Goal: Task Accomplishment & Management: Complete application form

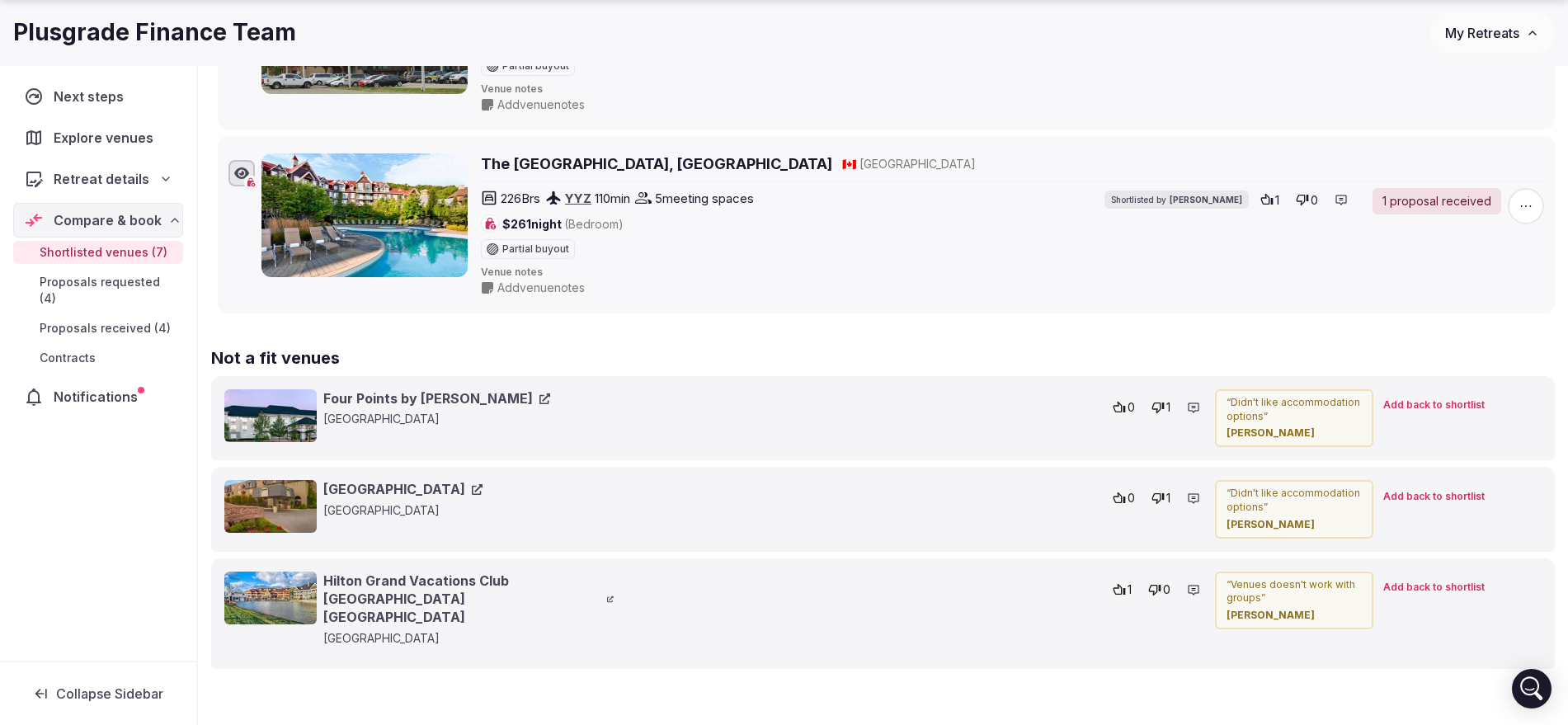
scroll to position [1479, 0]
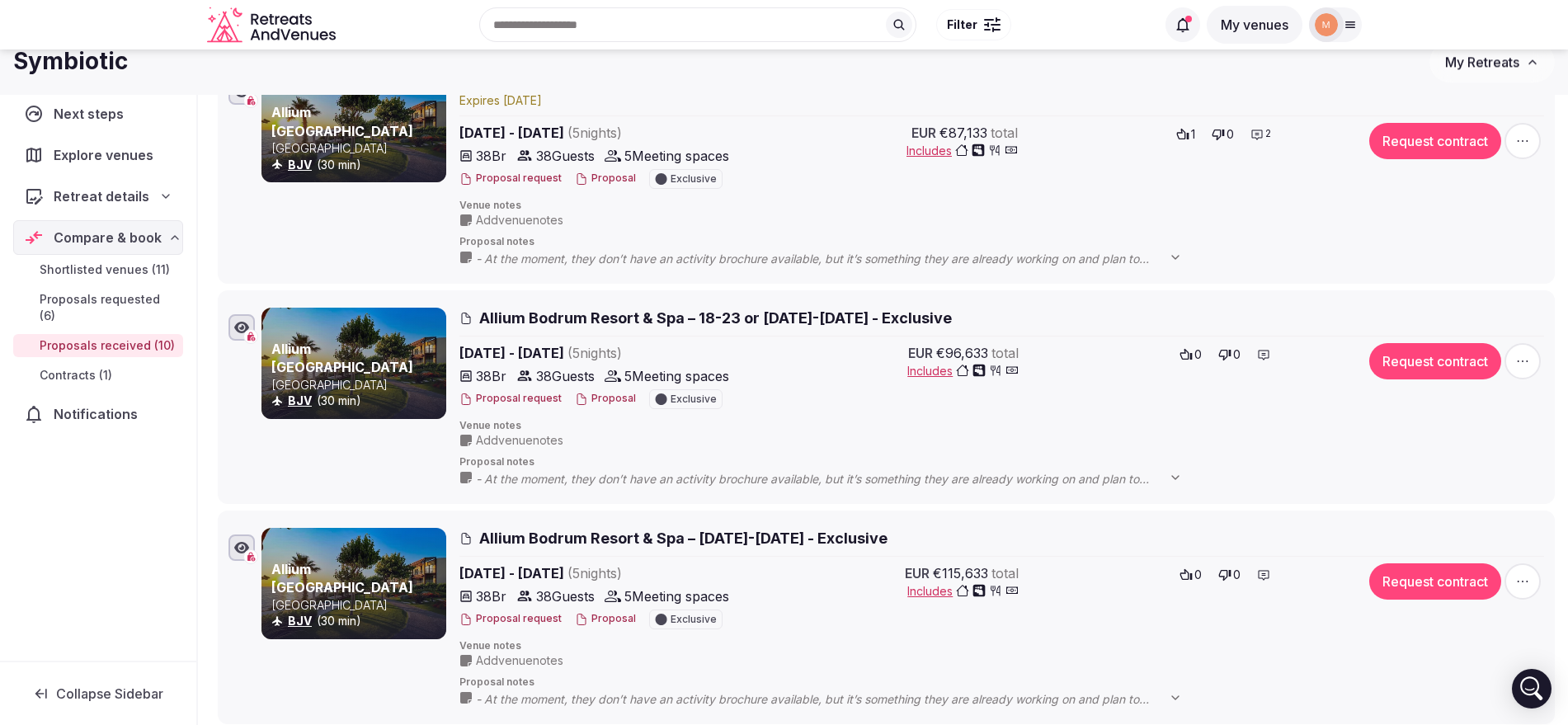
scroll to position [41, 0]
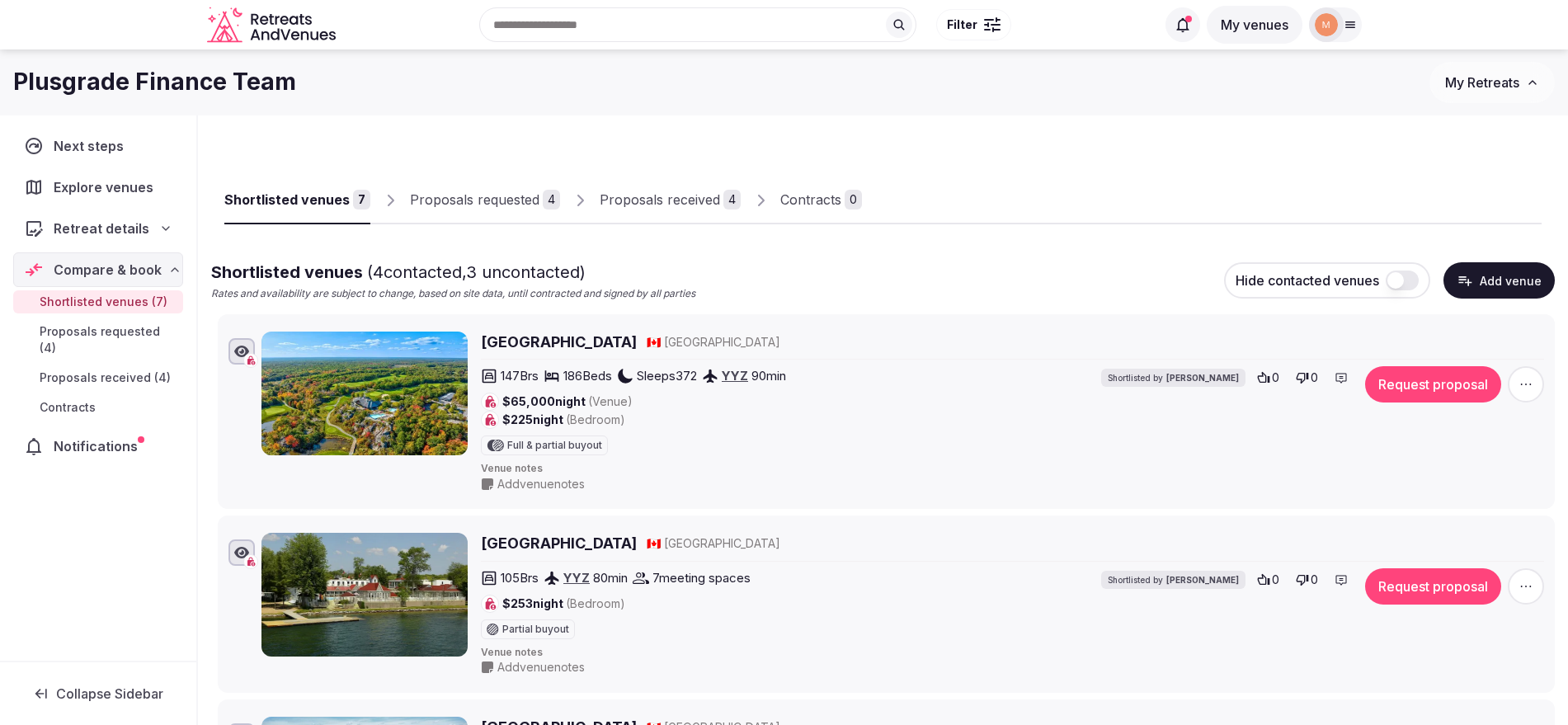
click at [606, 204] on div "Proposals received" at bounding box center [660, 199] width 120 height 20
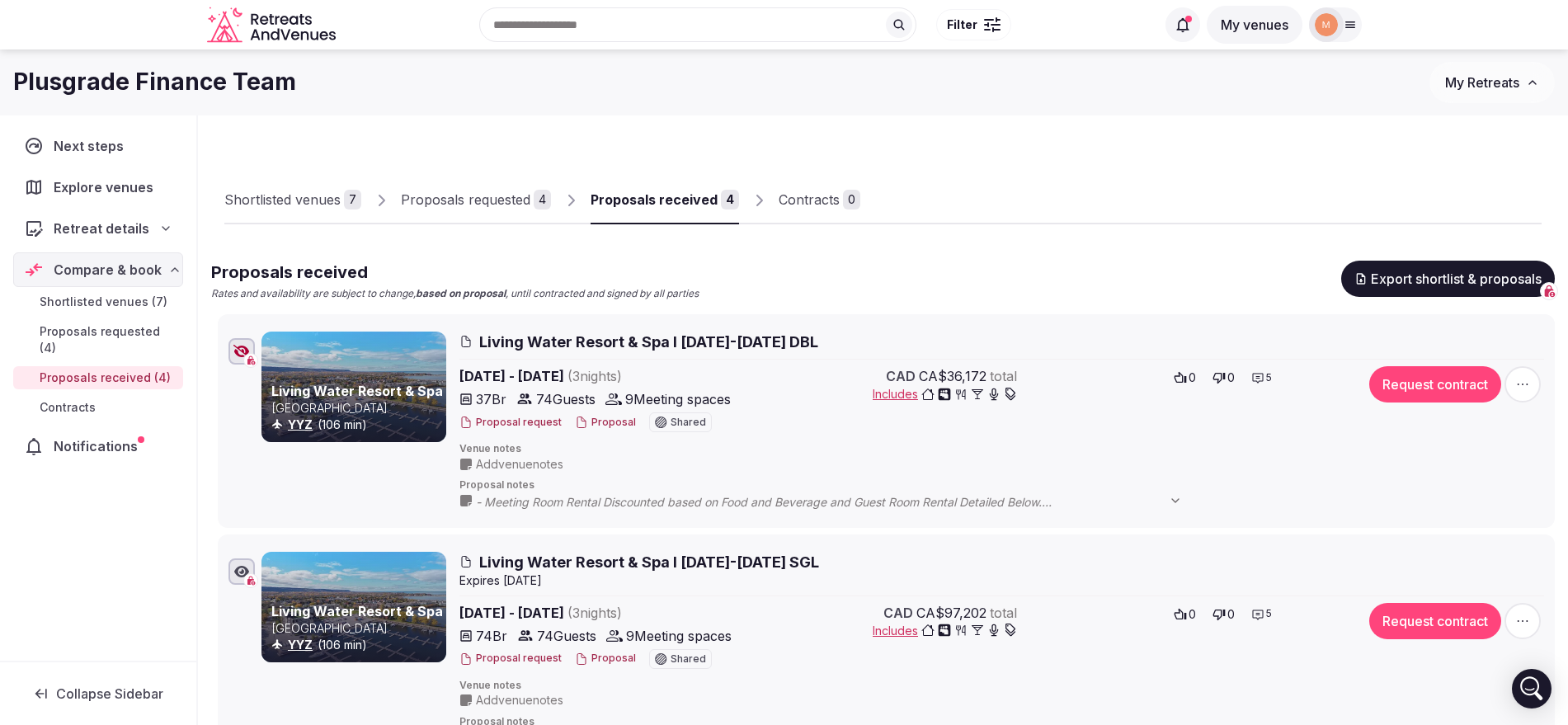
click at [589, 425] on button "Proposal" at bounding box center [605, 423] width 61 height 14
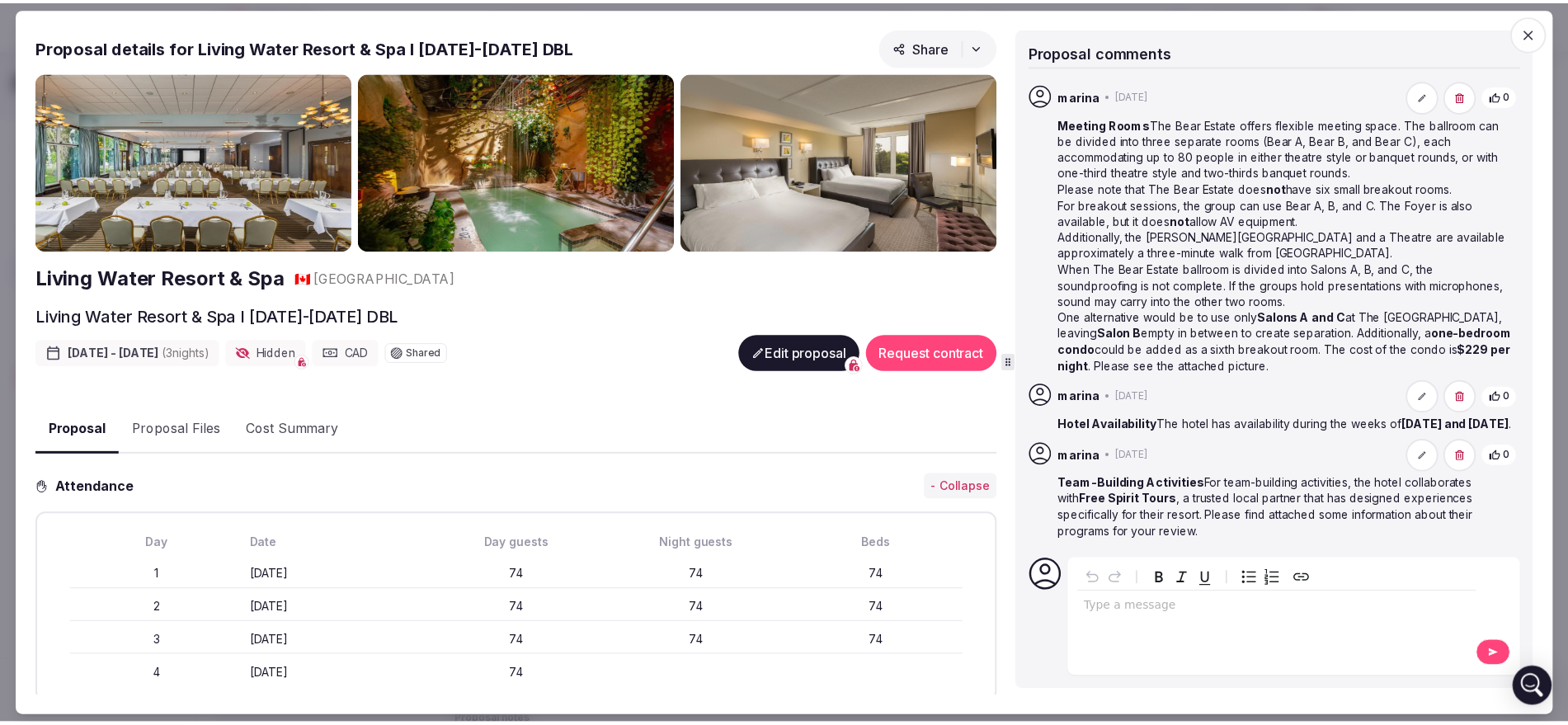
scroll to position [206, 0]
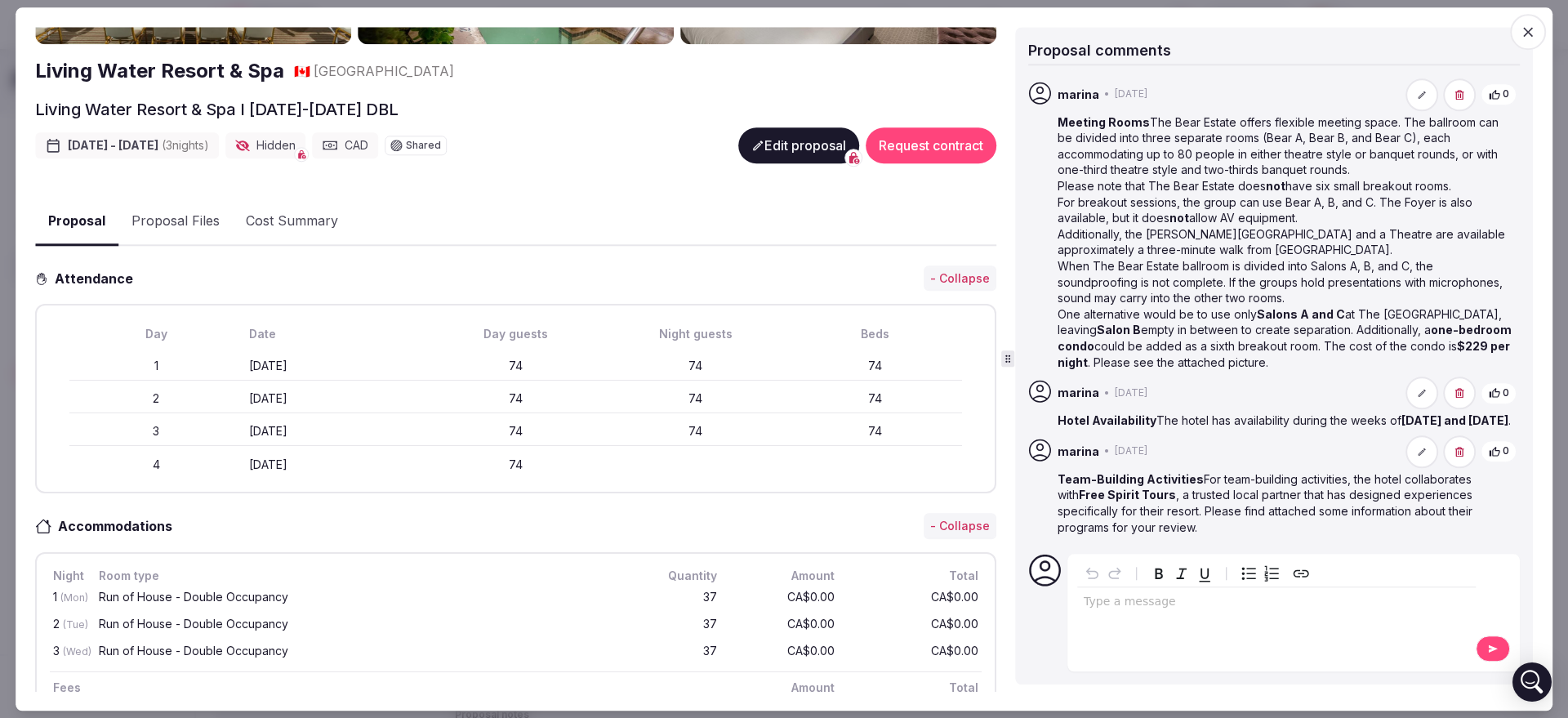
click at [1518, 36] on span "button" at bounding box center [1529, 32] width 36 height 36
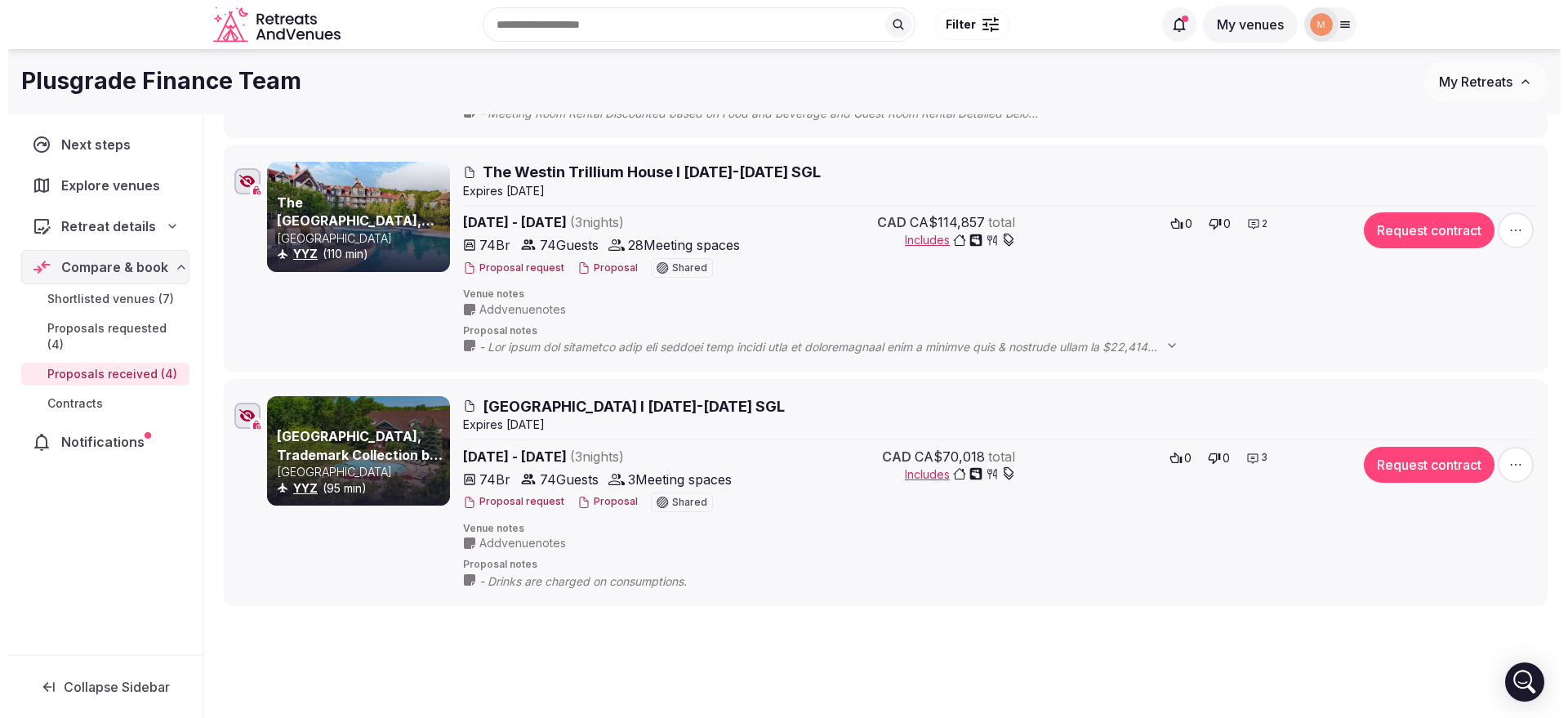
scroll to position [524, 0]
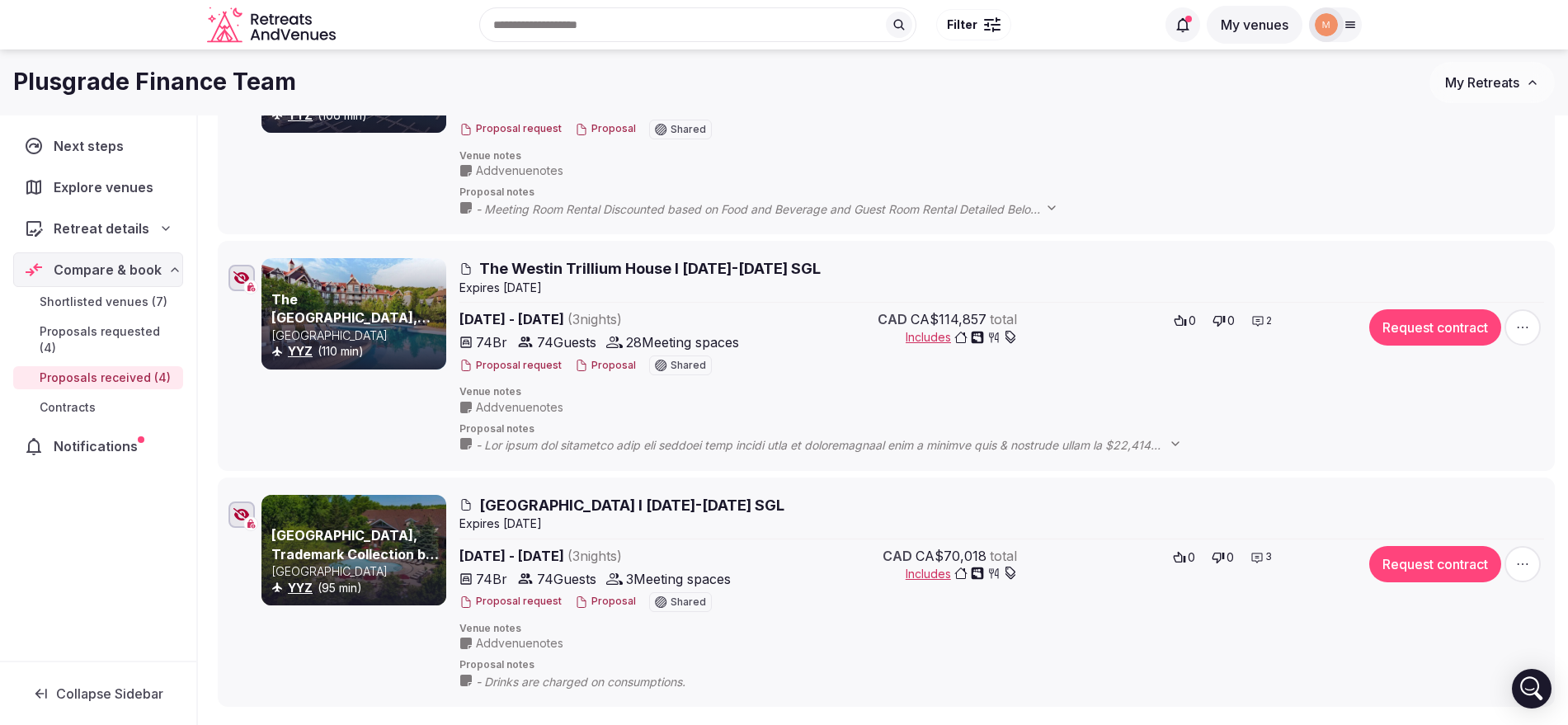
click at [610, 369] on button "Proposal" at bounding box center [605, 366] width 61 height 14
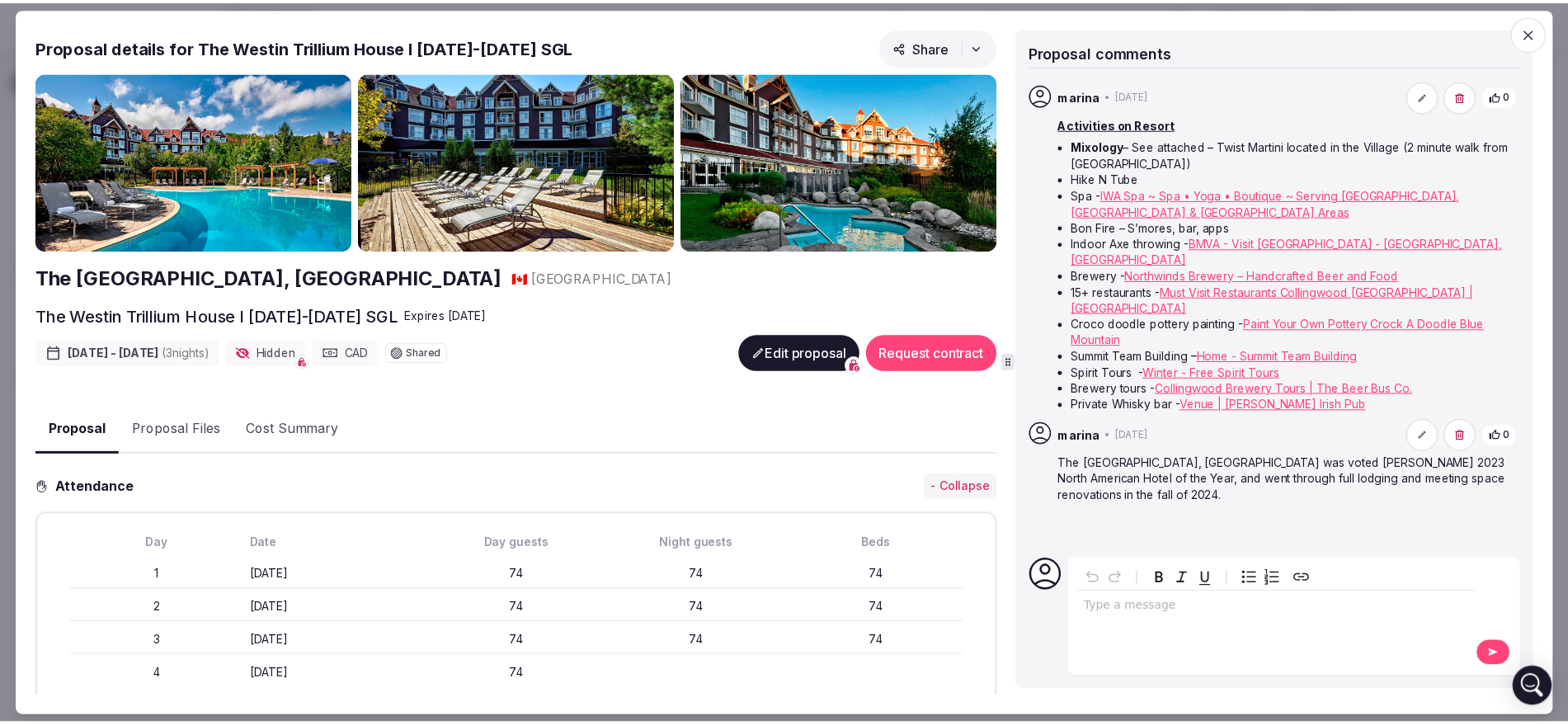
scroll to position [341, 0]
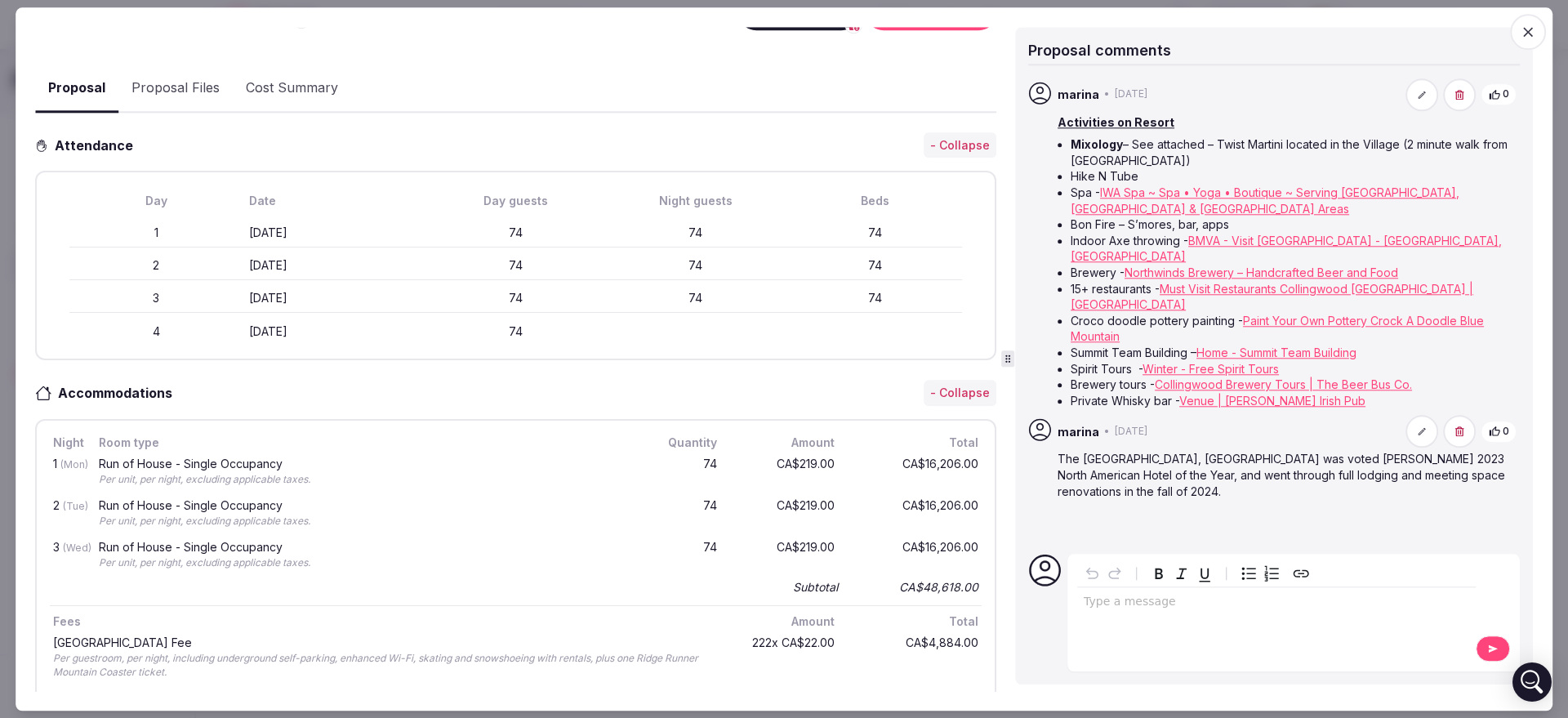
click at [1528, 26] on icon "button" at bounding box center [1528, 31] width 16 height 16
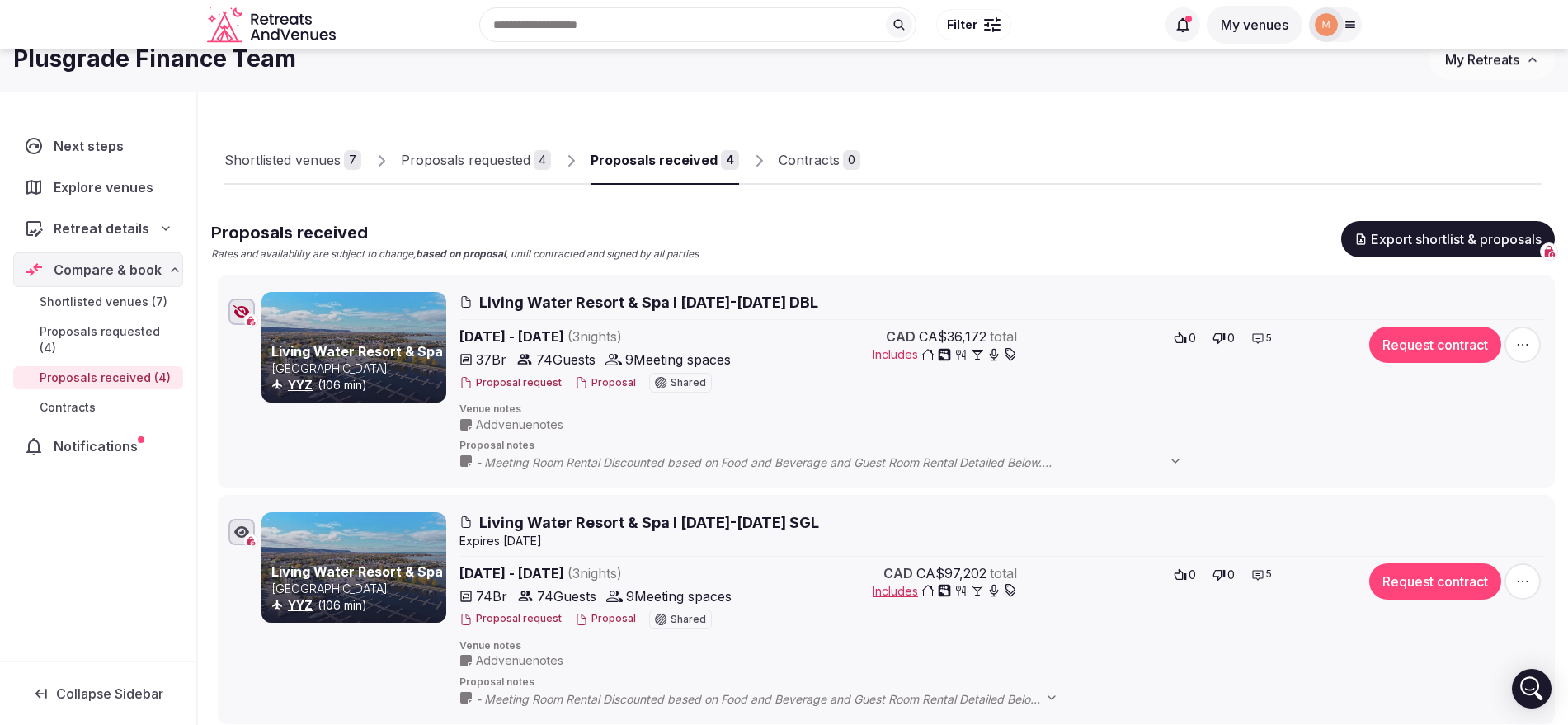
scroll to position [0, 0]
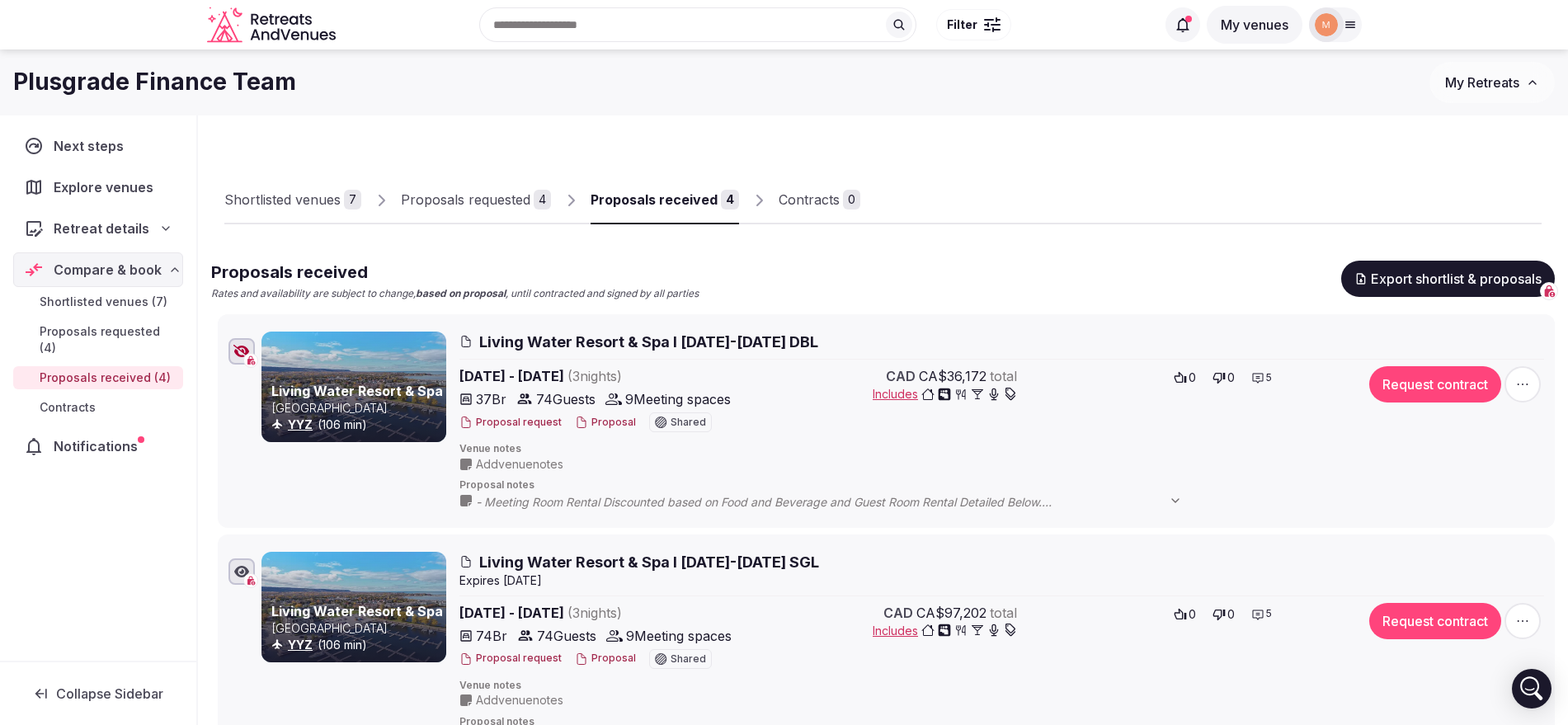
click at [520, 202] on div "Proposals requested" at bounding box center [465, 199] width 129 height 20
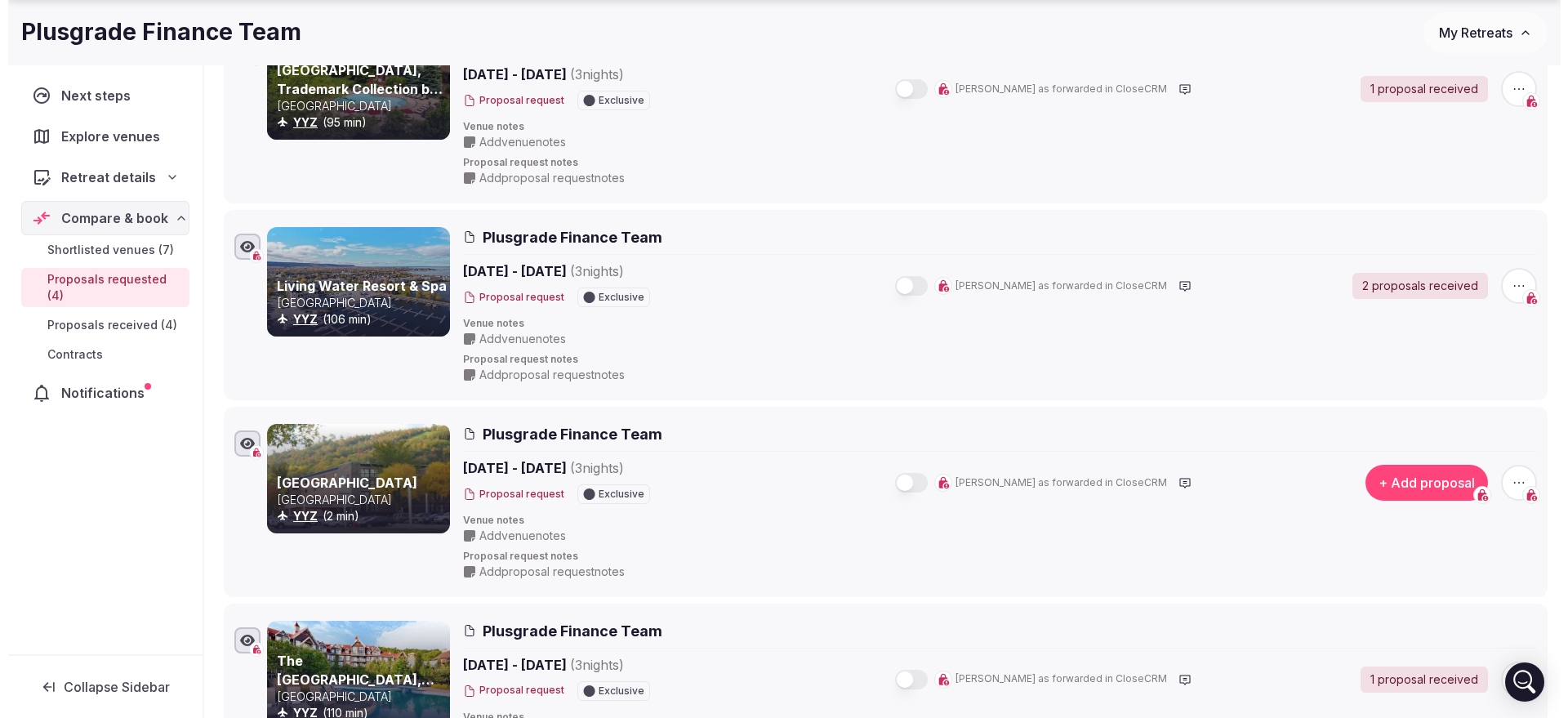
scroll to position [432, 0]
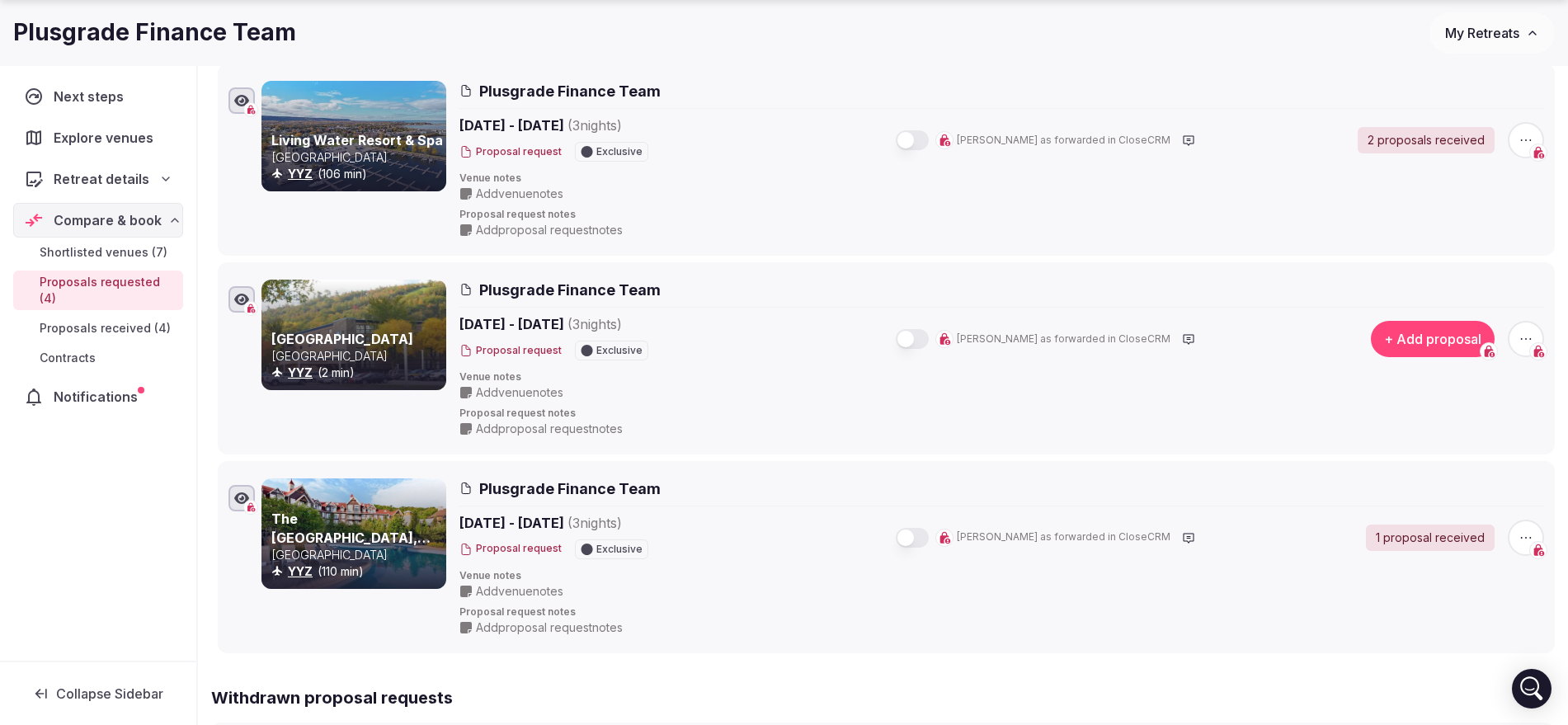
click at [1446, 338] on button "+ Add proposal" at bounding box center [1432, 339] width 123 height 37
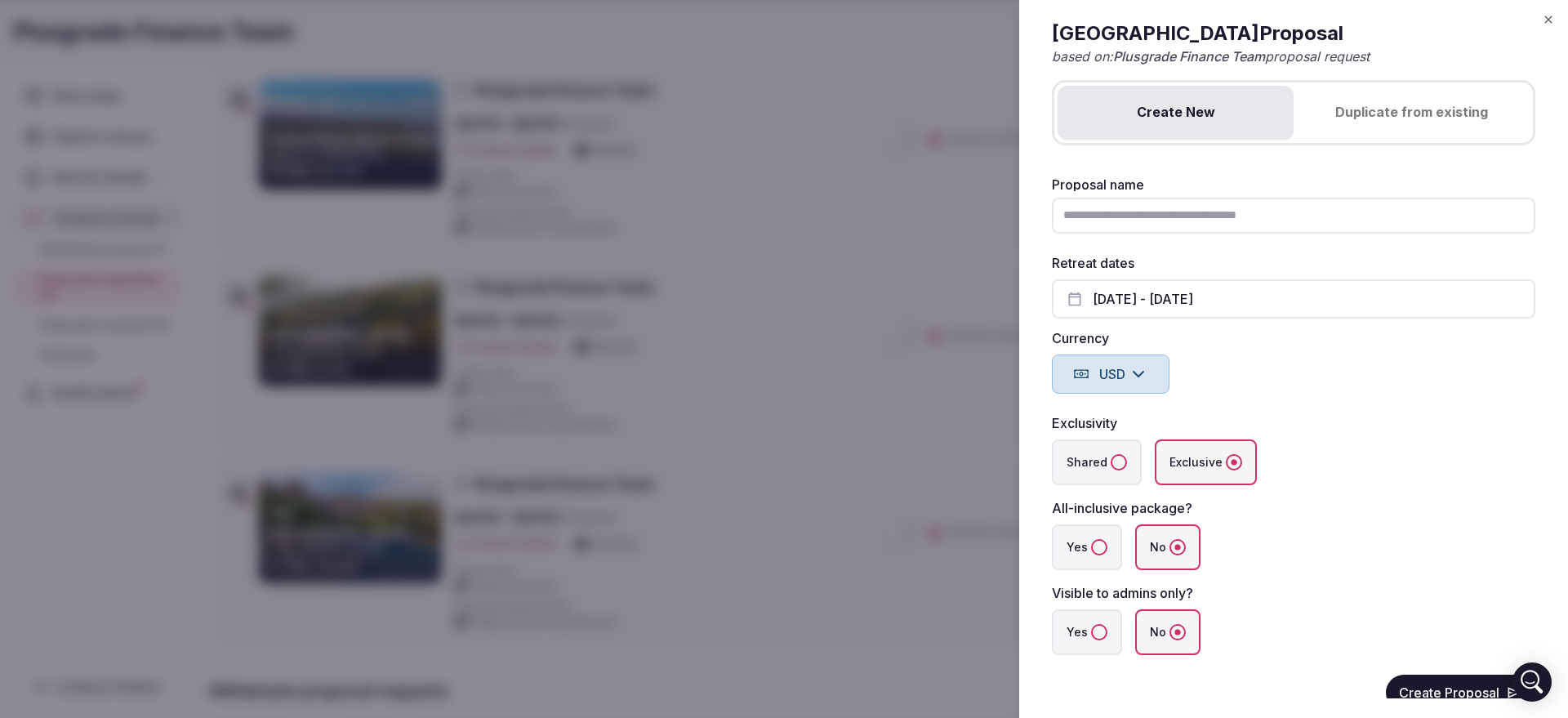
drag, startPoint x: 1042, startPoint y: 31, endPoint x: 1289, endPoint y: 20, distance: 247.2
click at [1289, 20] on div "Add proposal [GEOGRAPHIC_DATA] Proposal based on: Plusgrade Finance Team propos…" at bounding box center [1294, 359] width 549 height 718
copy h2 "[GEOGRAPHIC_DATA]"
click at [1434, 96] on button "Duplicate from existing" at bounding box center [1413, 113] width 237 height 54
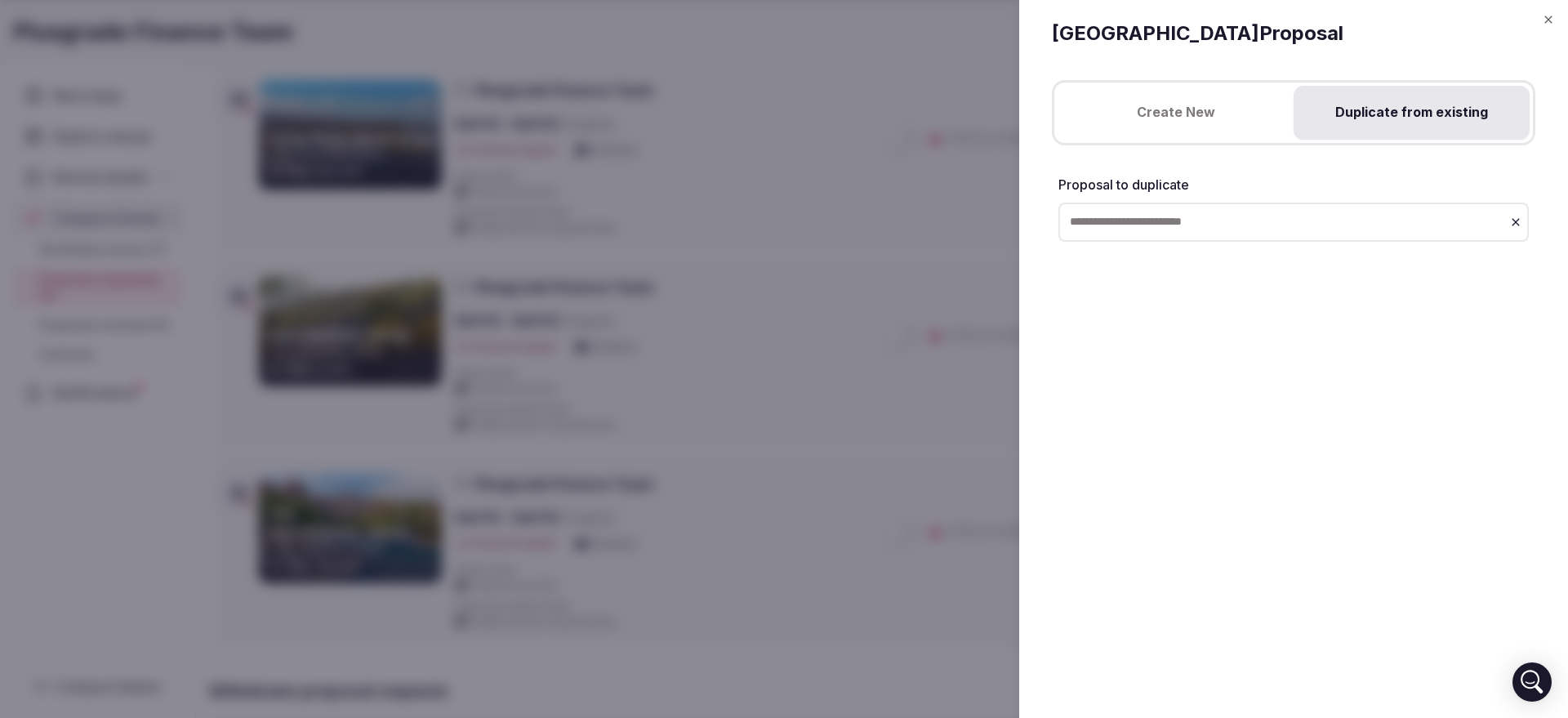
click at [1233, 215] on input "text" at bounding box center [1293, 221] width 470 height 39
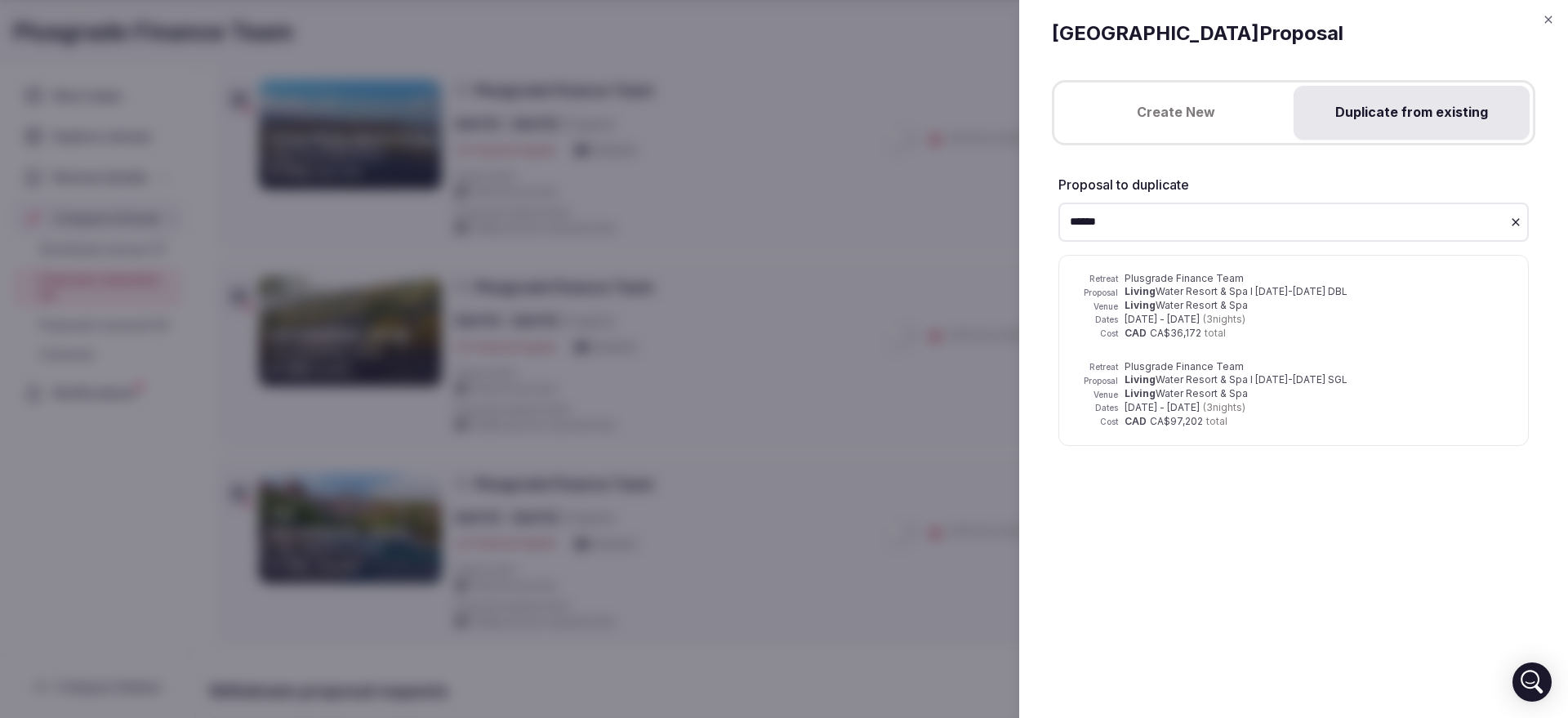
type input "******"
click at [1203, 368] on span "Plusgrade Finance Team" at bounding box center [1184, 366] width 119 height 12
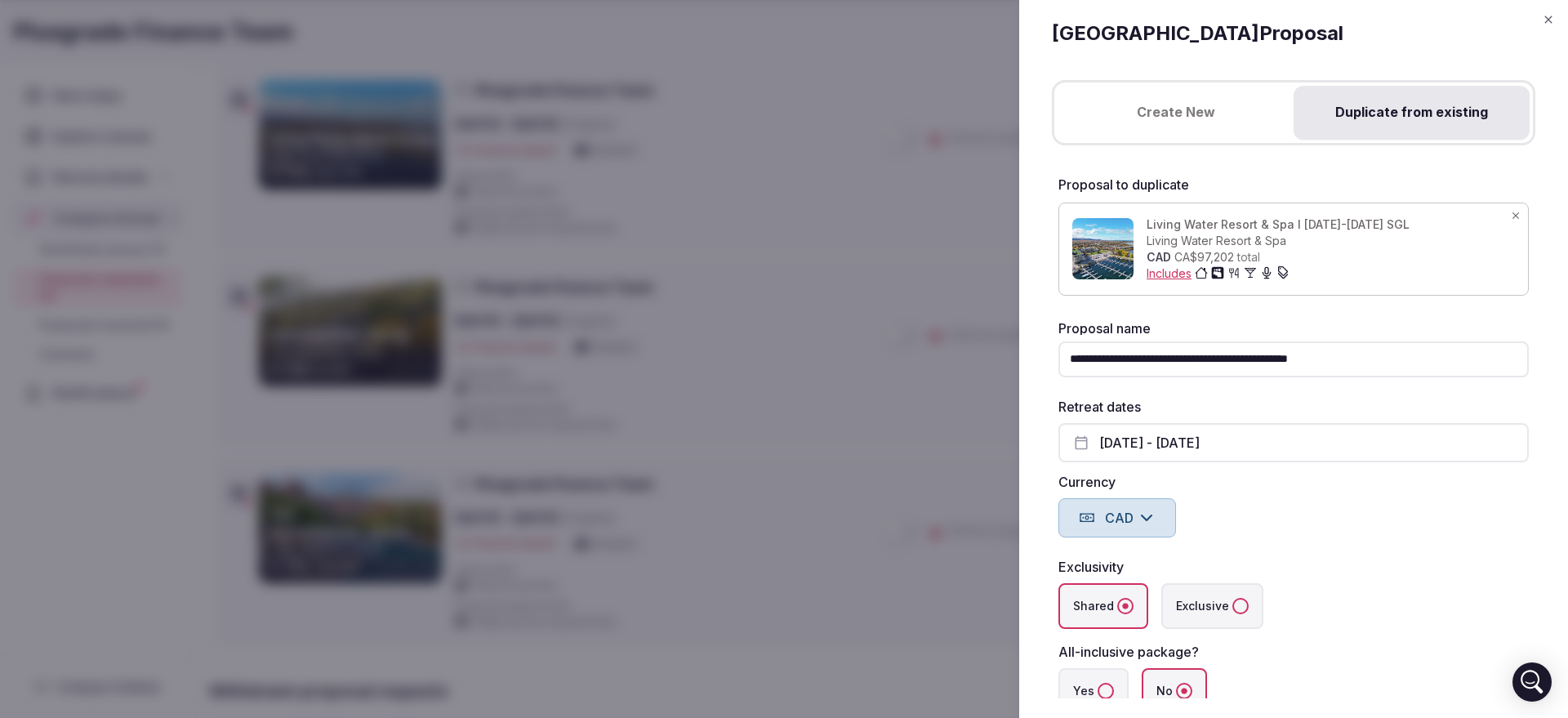
paste input "text"
drag, startPoint x: 1209, startPoint y: 359, endPoint x: 1061, endPoint y: 354, distance: 148.1
click at [1061, 354] on input "**********" at bounding box center [1293, 359] width 470 height 36
click at [1350, 356] on input "**********" at bounding box center [1293, 359] width 470 height 36
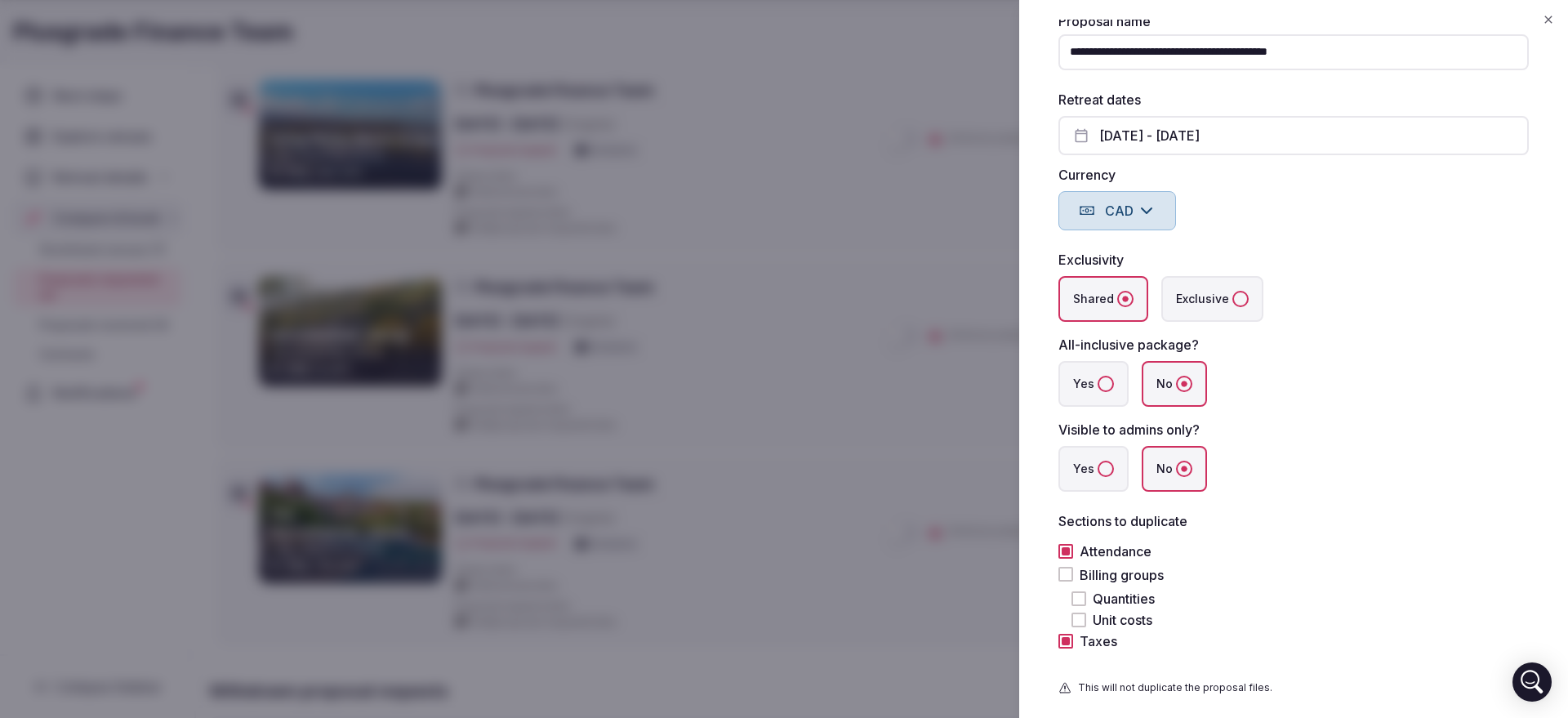
scroll to position [323, 0]
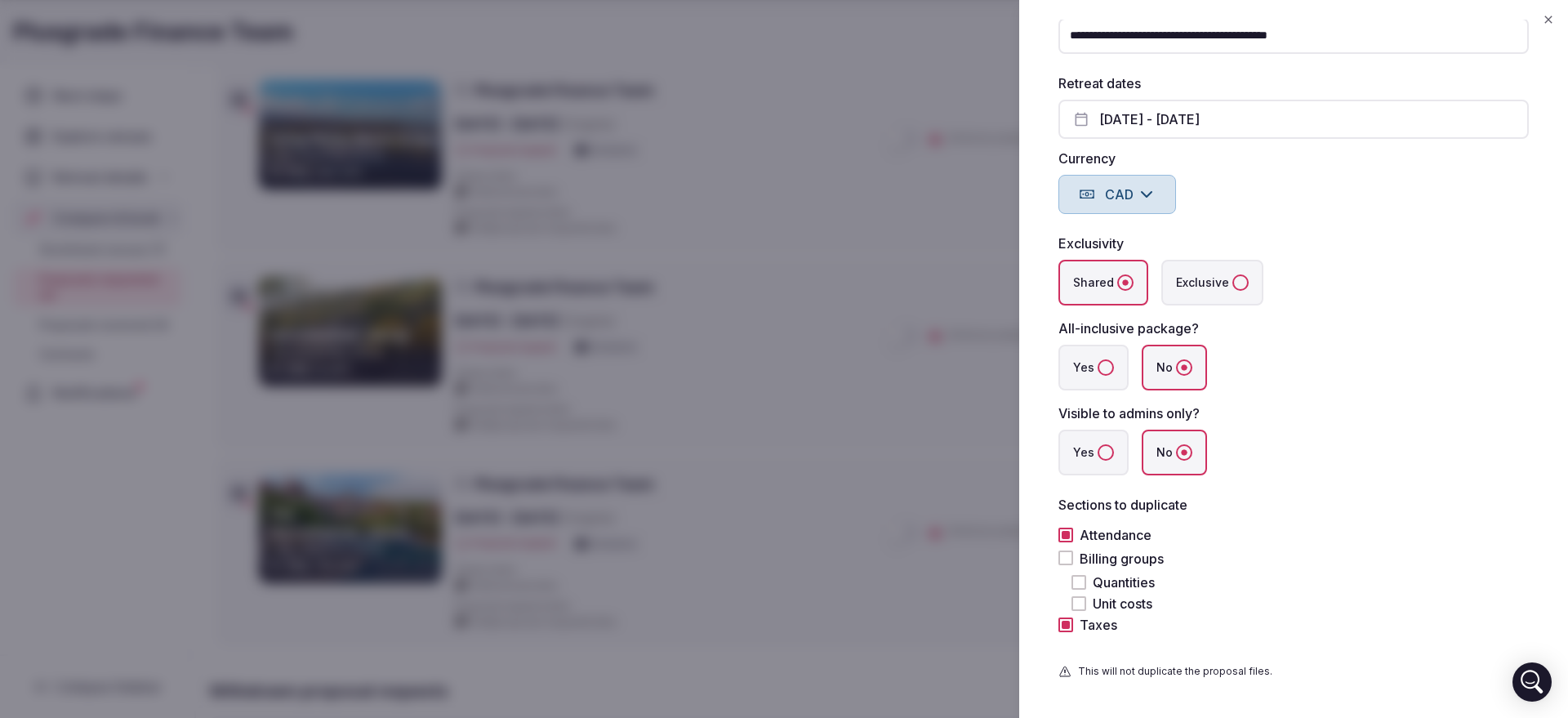
type input "**********"
click at [1098, 453] on button "Yes" at bounding box center [1105, 452] width 16 height 16
click at [1072, 555] on button "Billing groups" at bounding box center [1065, 557] width 14 height 14
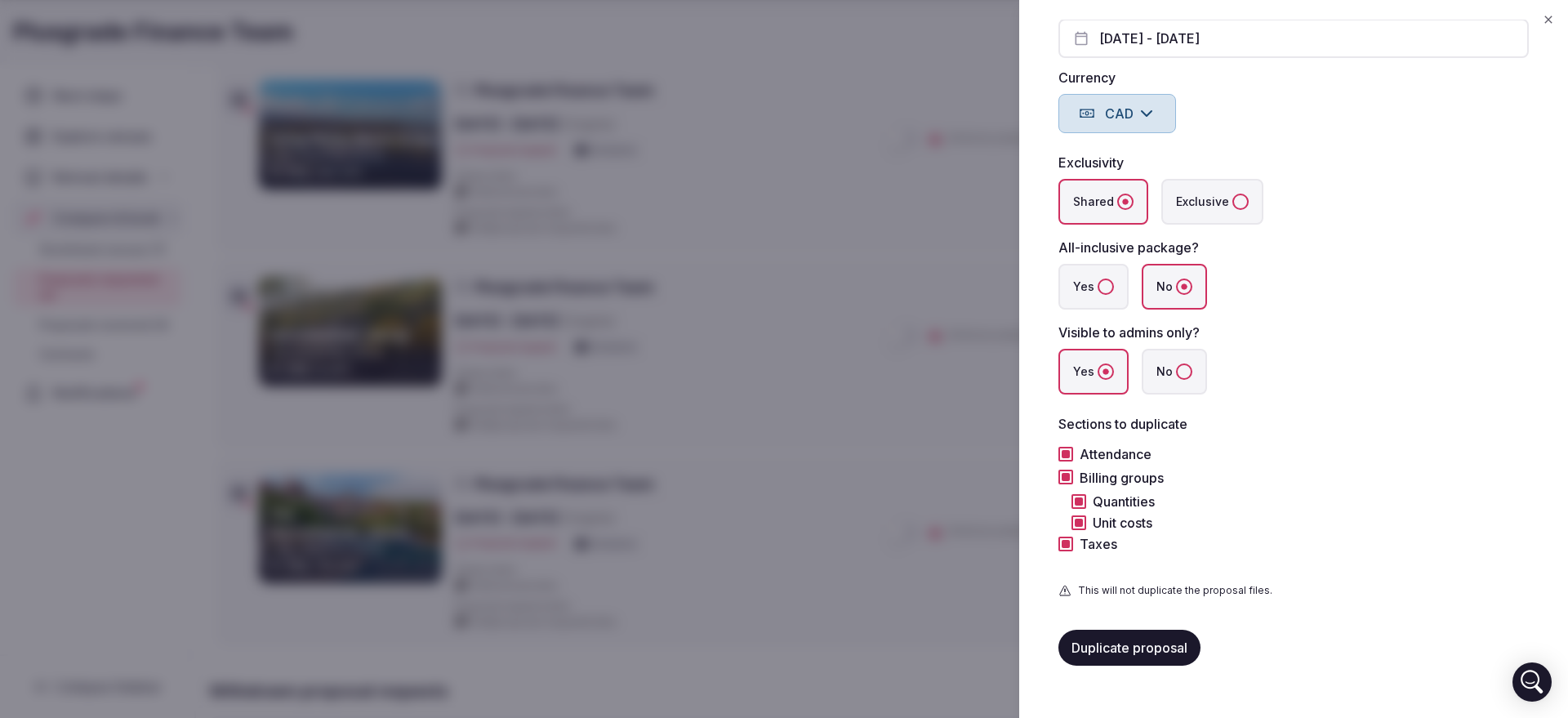
scroll to position [407, 0]
click at [1096, 655] on button "Duplicate proposal" at bounding box center [1129, 645] width 142 height 36
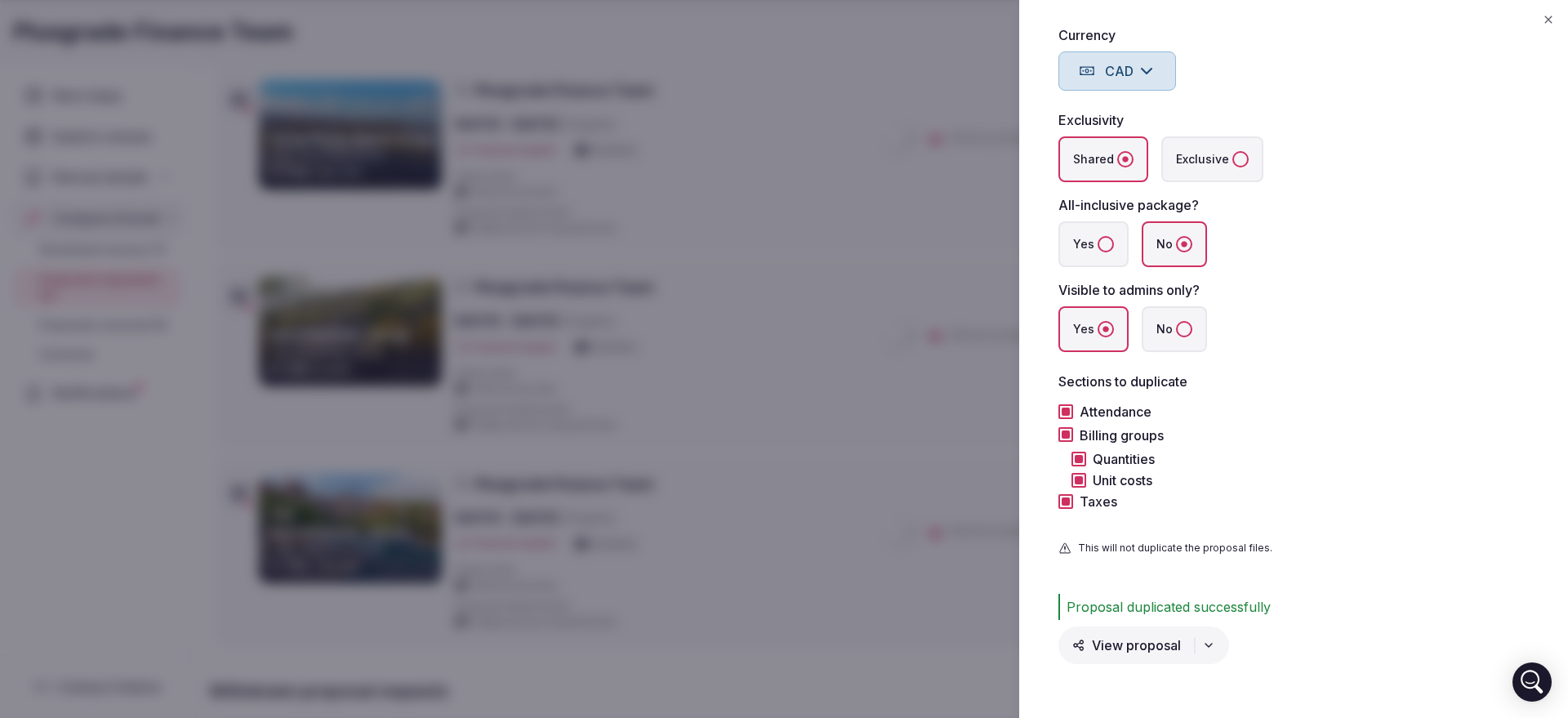
scroll to position [448, 0]
